Goal: Task Accomplishment & Management: Manage account settings

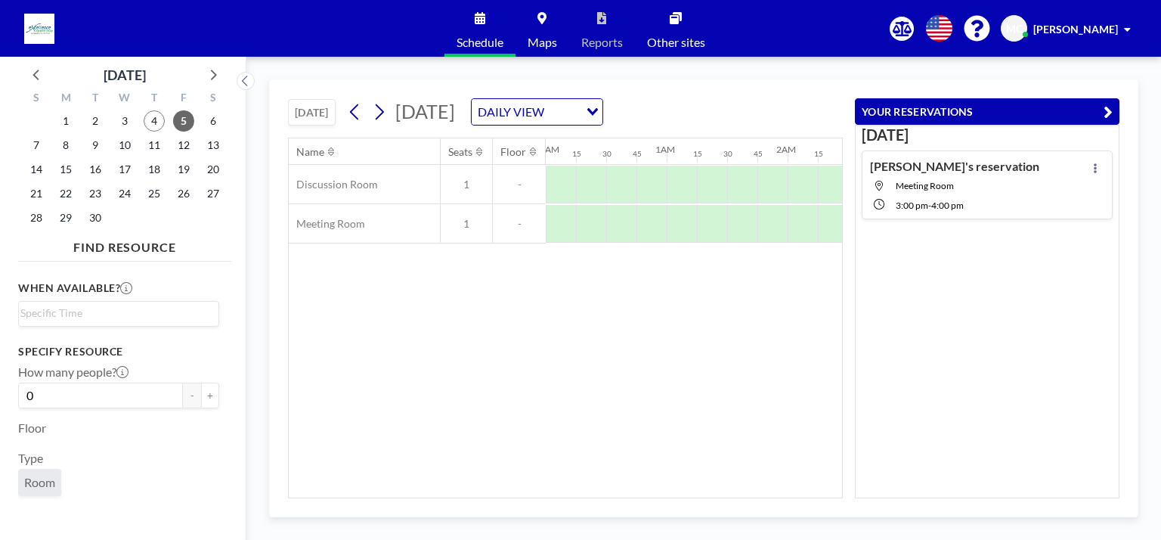
scroll to position [0, 1346]
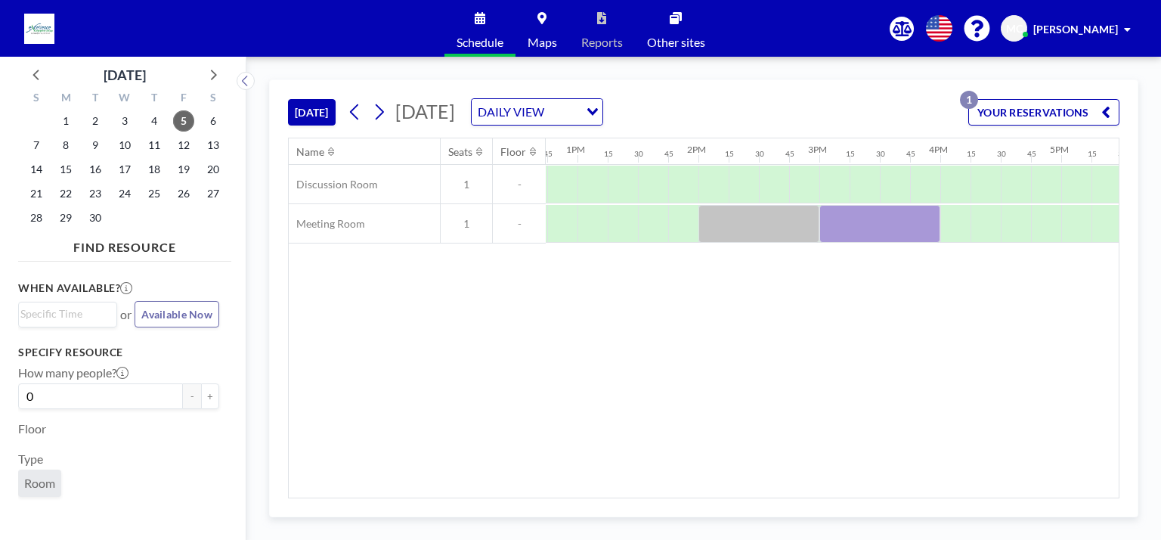
scroll to position [0, 1543]
click at [772, 195] on div at bounding box center [772, 185] width 30 height 38
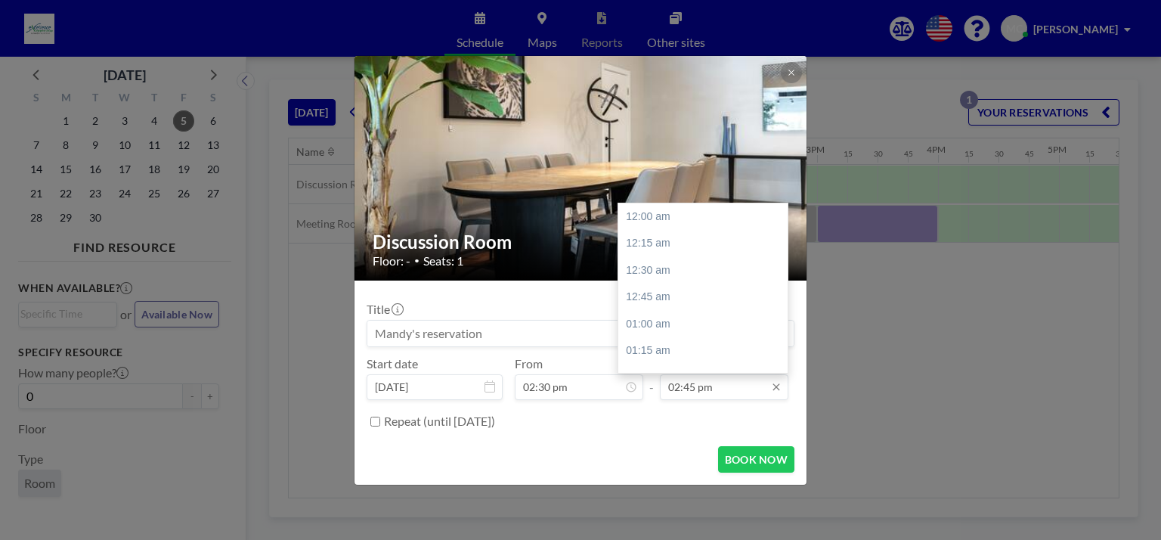
scroll to position [1587, 0]
click at [687, 386] on input "02:45 pm" at bounding box center [724, 387] width 128 height 26
click at [684, 357] on div "04:00 pm" at bounding box center [706, 351] width 177 height 27
type input "04:00 pm"
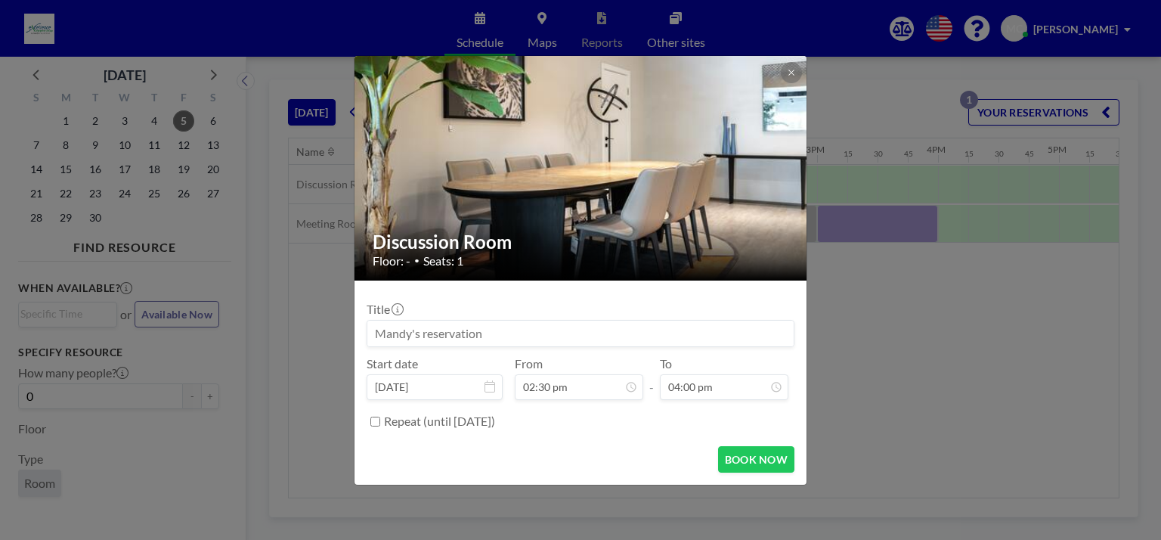
scroll to position [1722, 0]
click at [744, 449] on button "BOOK NOW" at bounding box center [756, 459] width 76 height 26
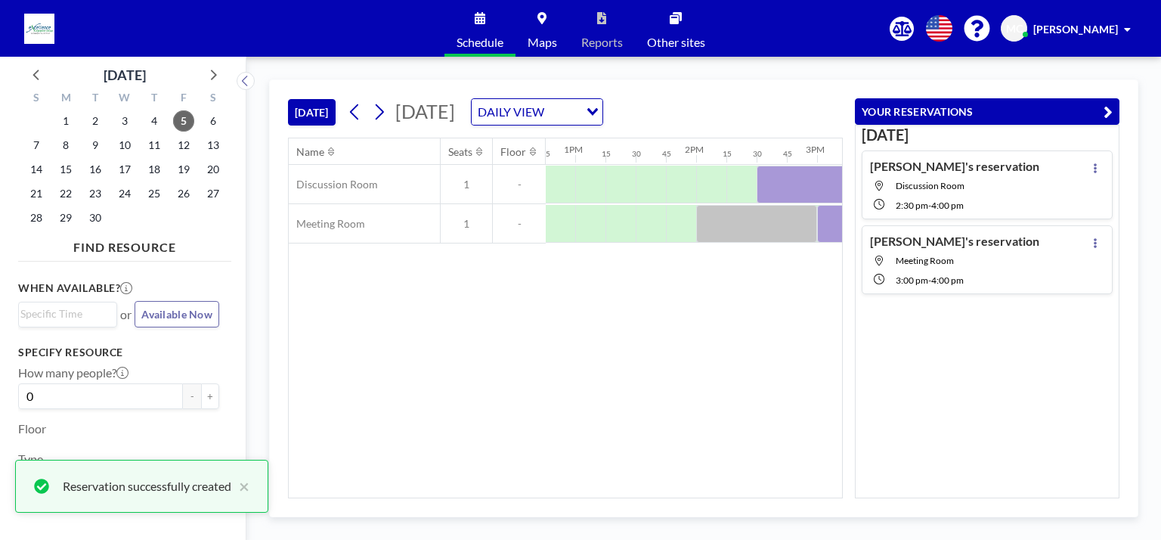
click at [754, 396] on div "Name Seats Floor 12AM 15 30 45 1AM 15 30 45 2AM 15 30 45 3AM 15 30 45 4AM 15 30…" at bounding box center [565, 317] width 553 height 359
click at [1106, 111] on icon "button" at bounding box center [1107, 112] width 9 height 18
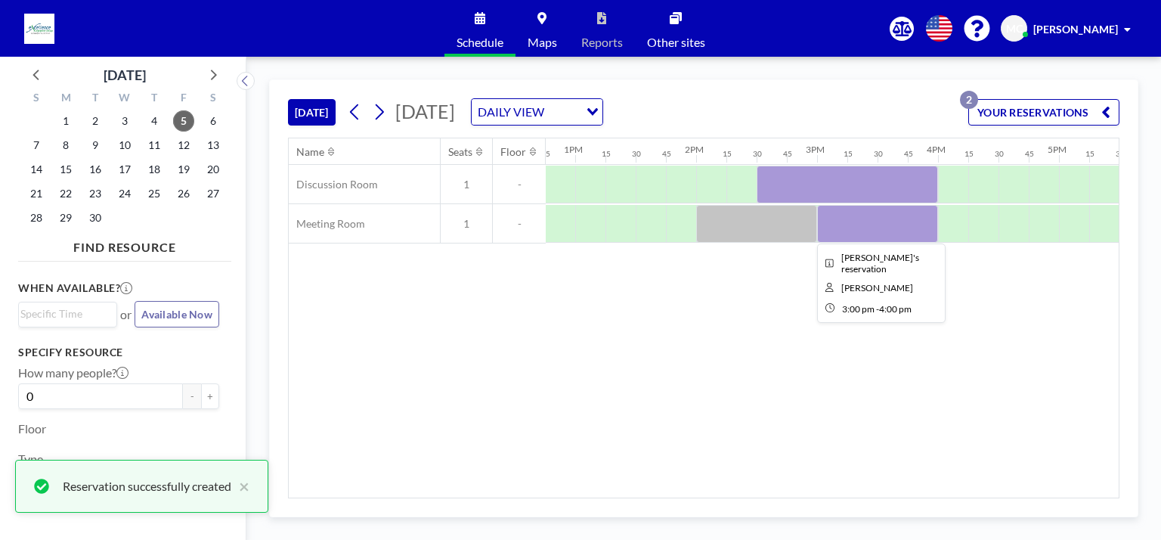
click at [887, 221] on div at bounding box center [877, 224] width 121 height 38
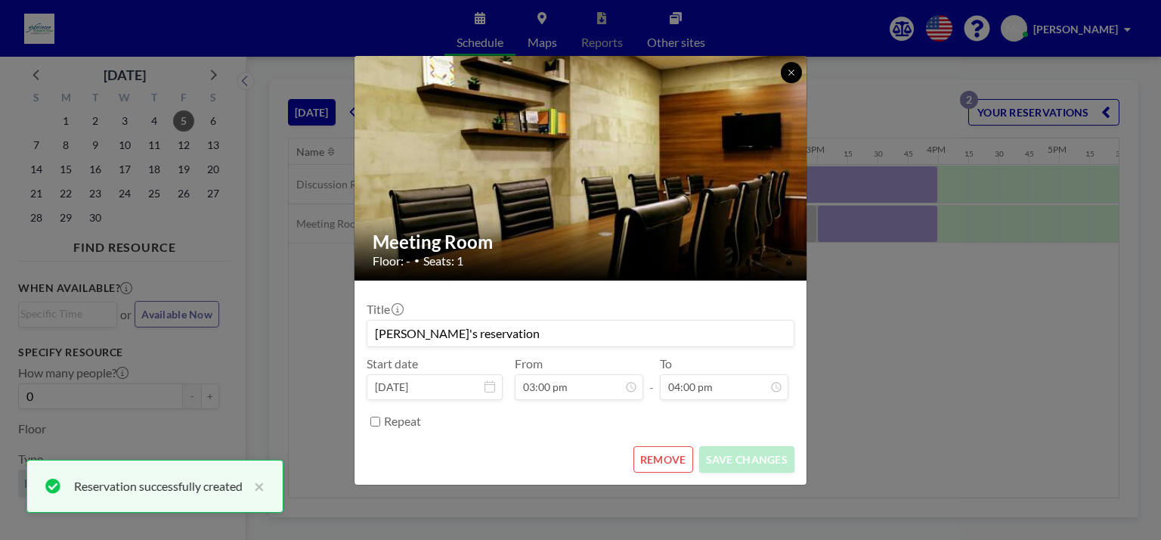
click at [796, 73] on button at bounding box center [791, 72] width 21 height 21
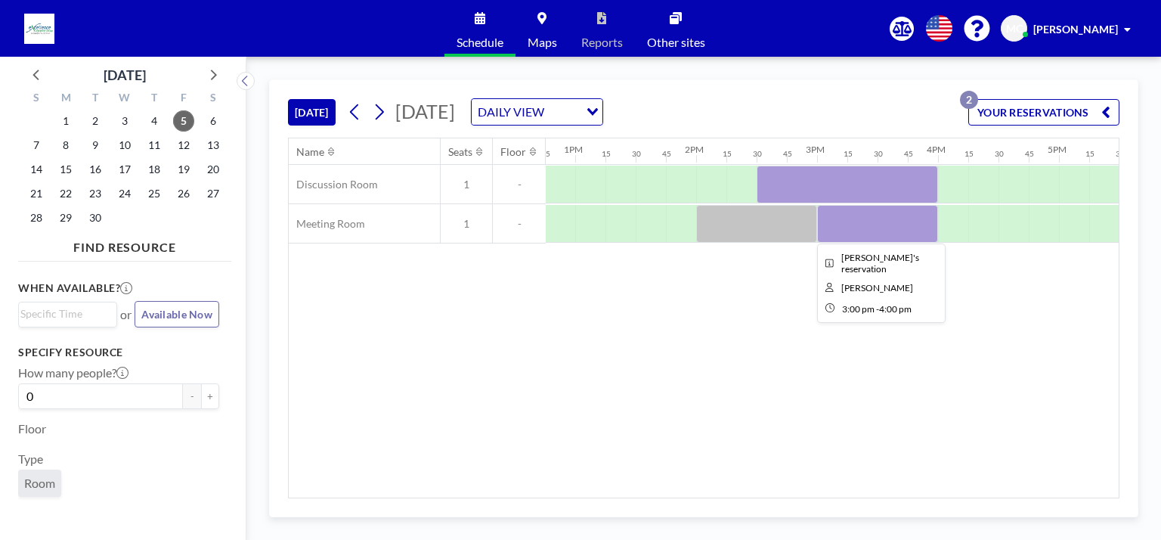
click at [836, 212] on div at bounding box center [877, 224] width 121 height 38
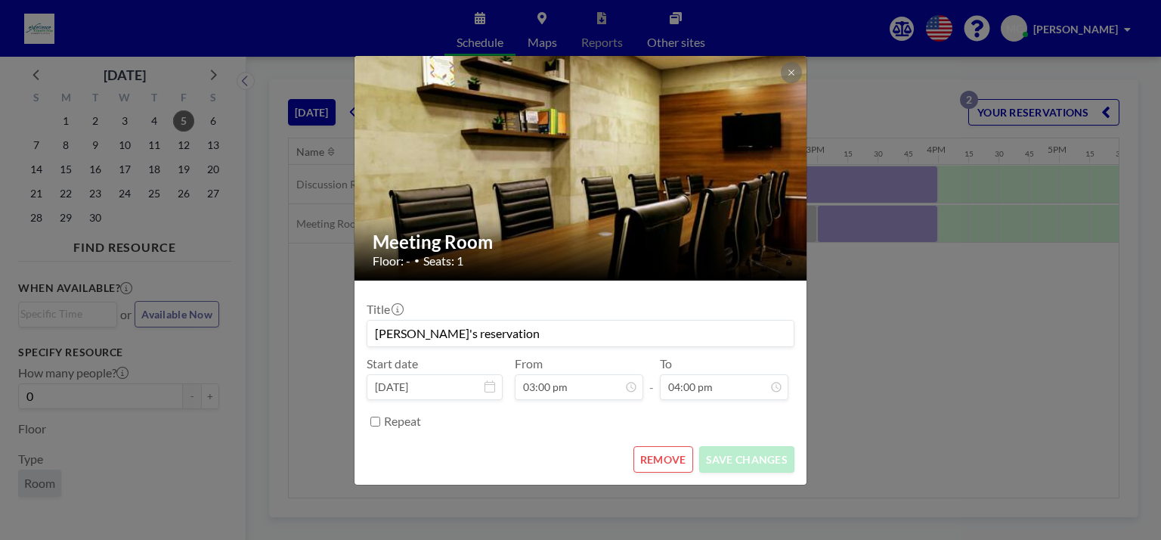
click at [675, 463] on button "REMOVE" at bounding box center [663, 459] width 60 height 26
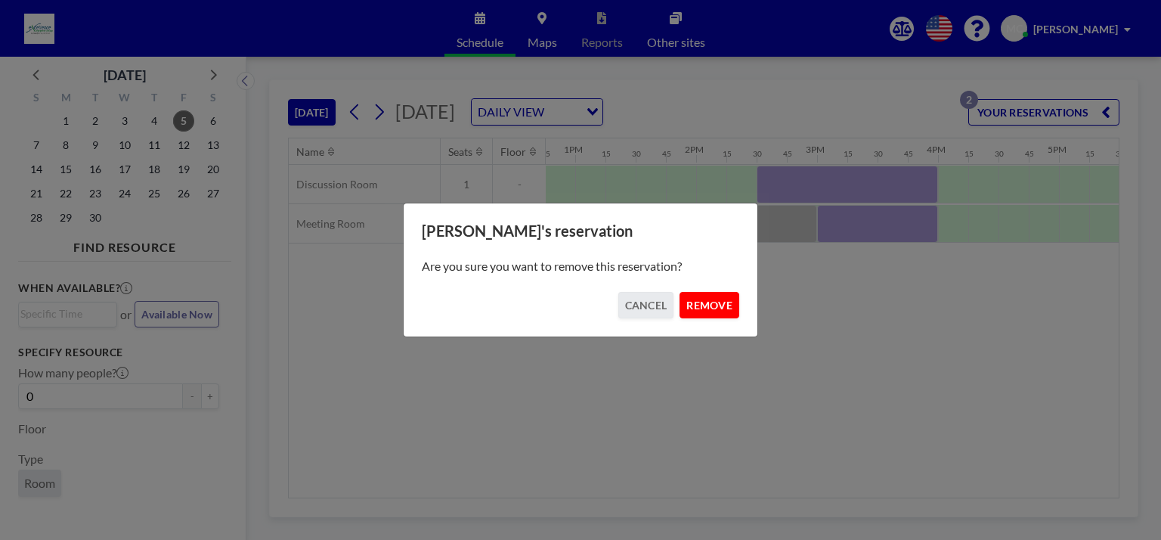
click at [727, 302] on button "REMOVE" at bounding box center [709, 305] width 60 height 26
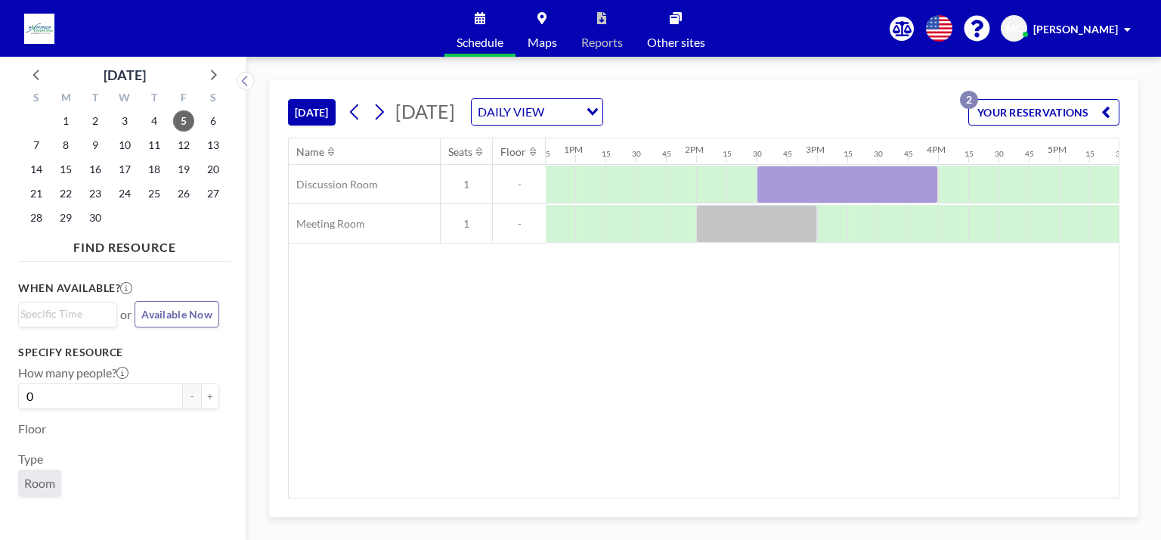
click at [605, 280] on div "Name Seats Floor 12AM 15 30 45 1AM 15 30 45 2AM 15 30 45 3AM 15 30 45 4AM 15 30…" at bounding box center [704, 317] width 830 height 359
